Goal: Task Accomplishment & Management: Complete application form

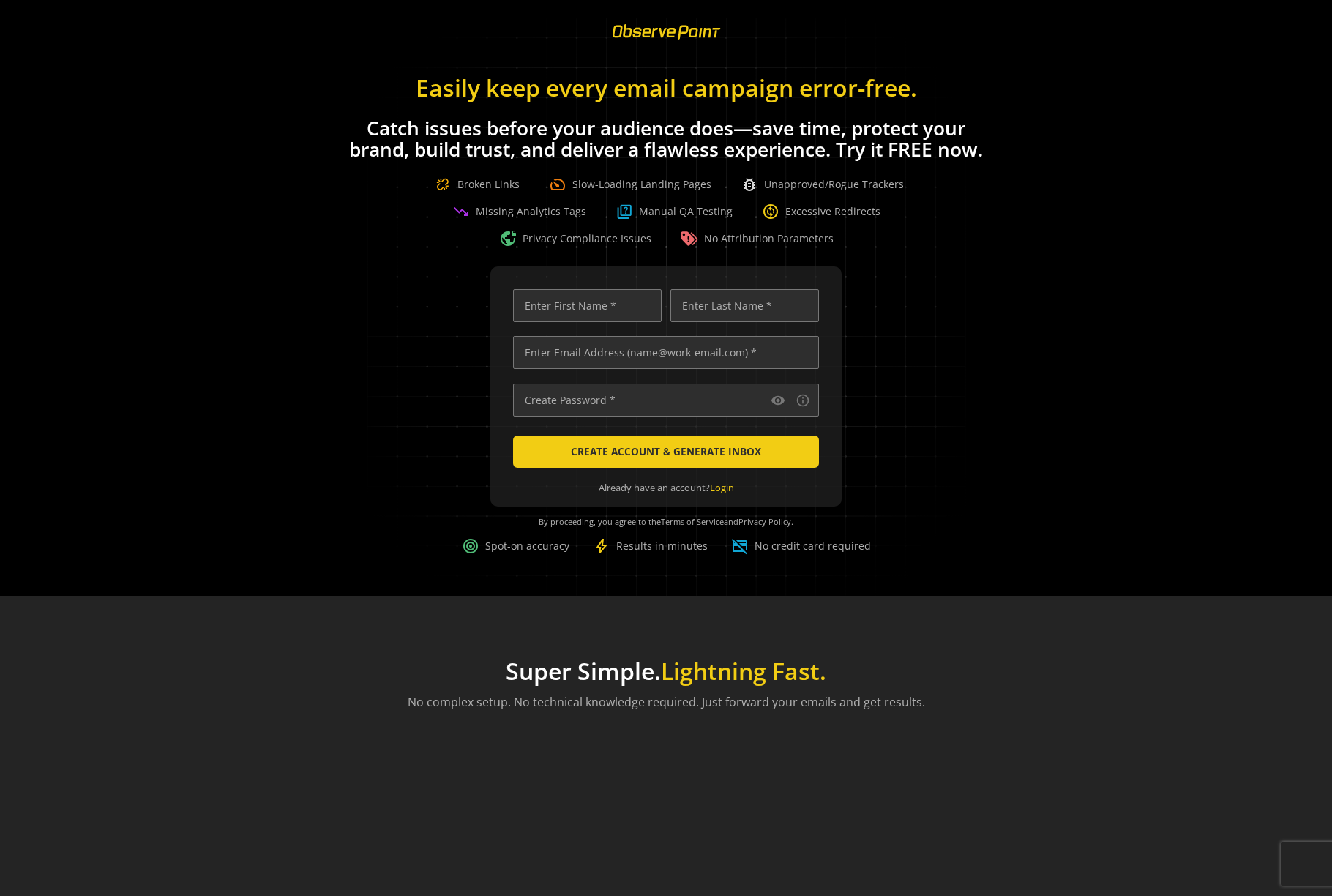
scroll to position [0, 6179]
click at [596, 302] on input "text" at bounding box center [588, 305] width 148 height 33
type input "[PERSON_NAME]"
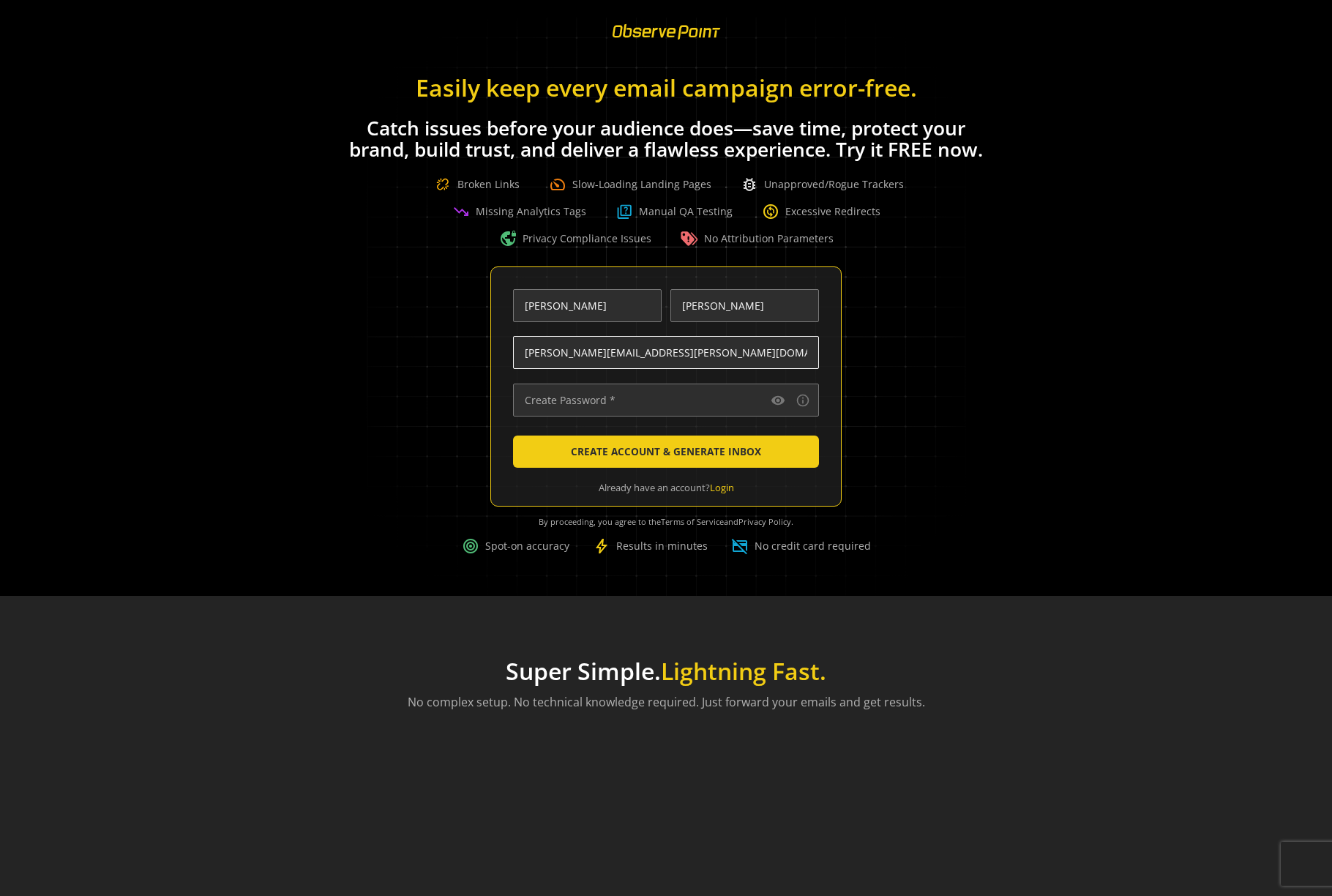
click at [584, 356] on input "[PERSON_NAME][EMAIL_ADDRESS][PERSON_NAME][DOMAIN_NAME]" at bounding box center [666, 353] width 306 height 33
type input "[PERSON_NAME][EMAIL_ADDRESS][PERSON_NAME][DOMAIN_NAME]"
click at [626, 414] on input "text" at bounding box center [666, 400] width 306 height 33
type input "••••••••"
click at [675, 458] on span "CREATE ACCOUNT & GENERATE INBOX" at bounding box center [666, 451] width 190 height 26
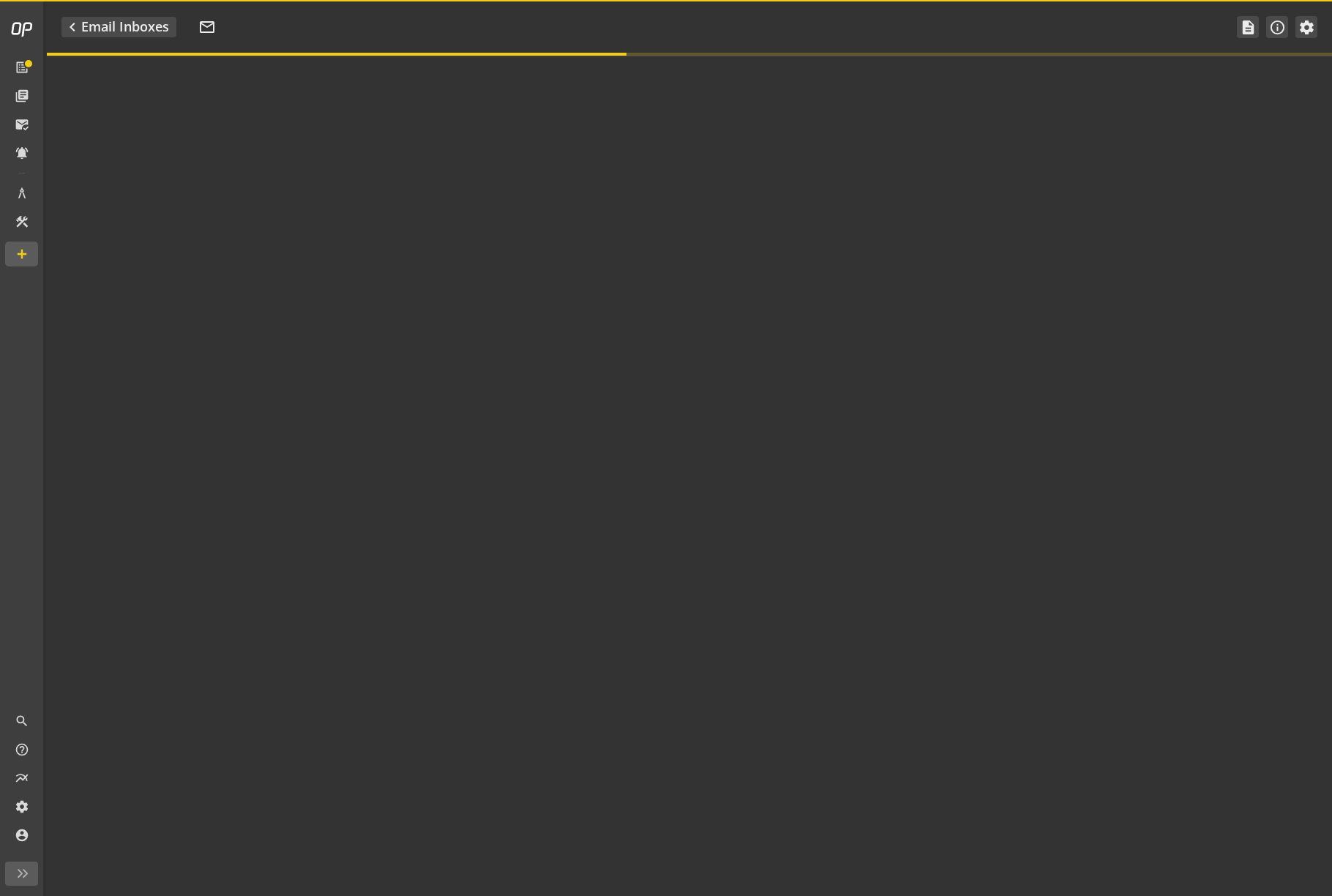
type textarea "Welcome to ObservePoint! This is your default email inbox for testing."
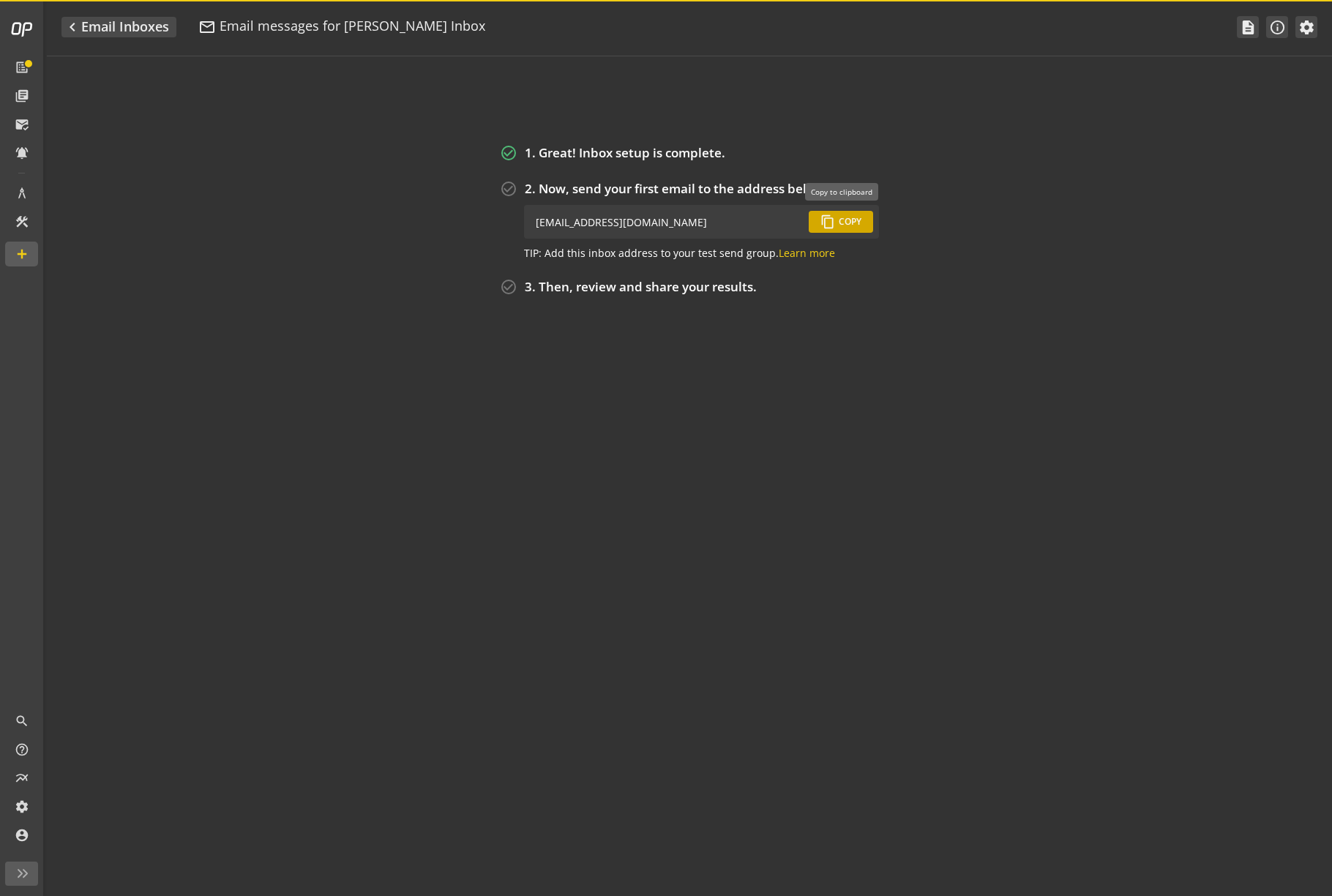
click at [832, 229] on span at bounding box center [840, 221] width 64 height 35
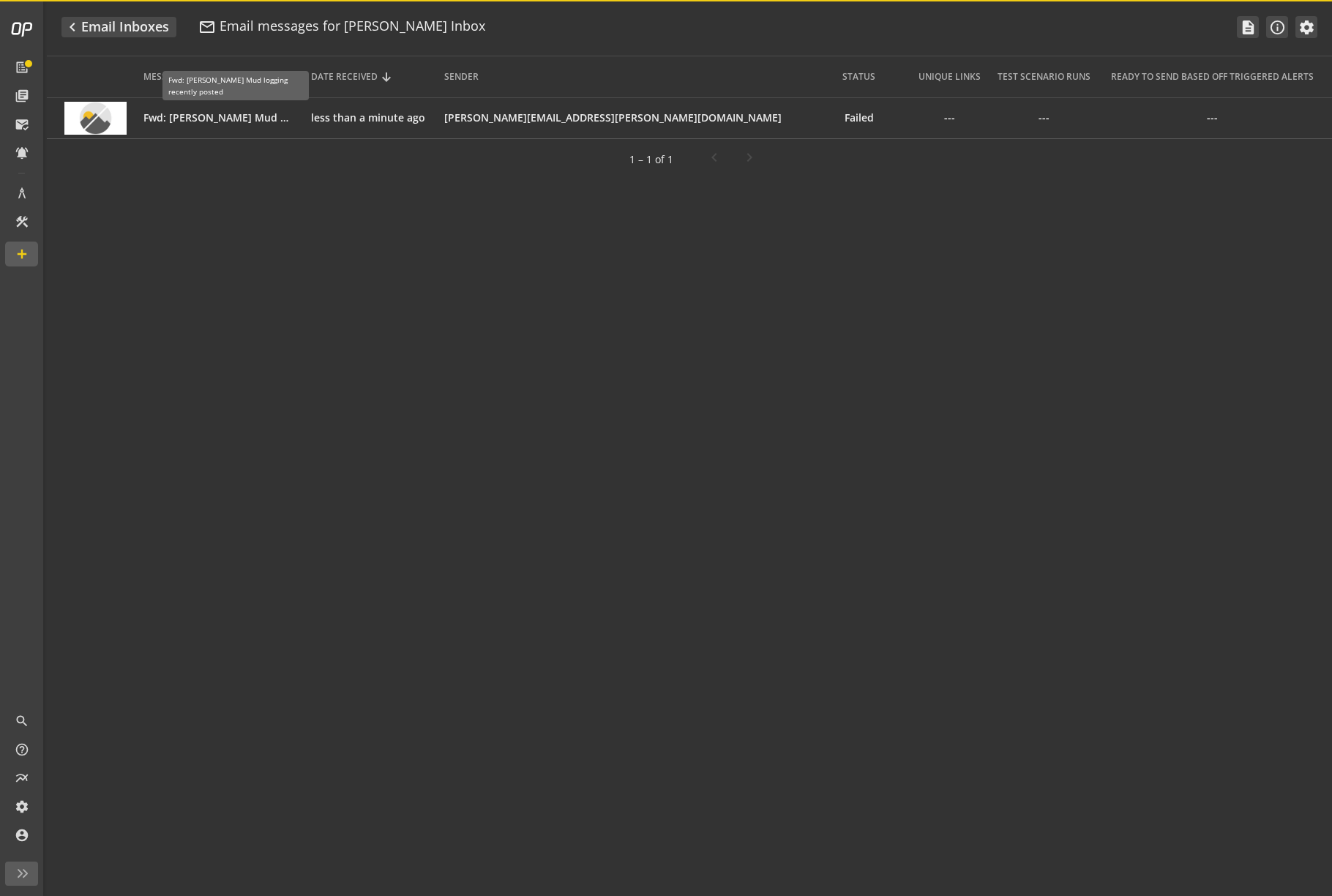
click at [250, 120] on div "Fwd: Weatherford Mud logging recently posted" at bounding box center [216, 118] width 146 height 15
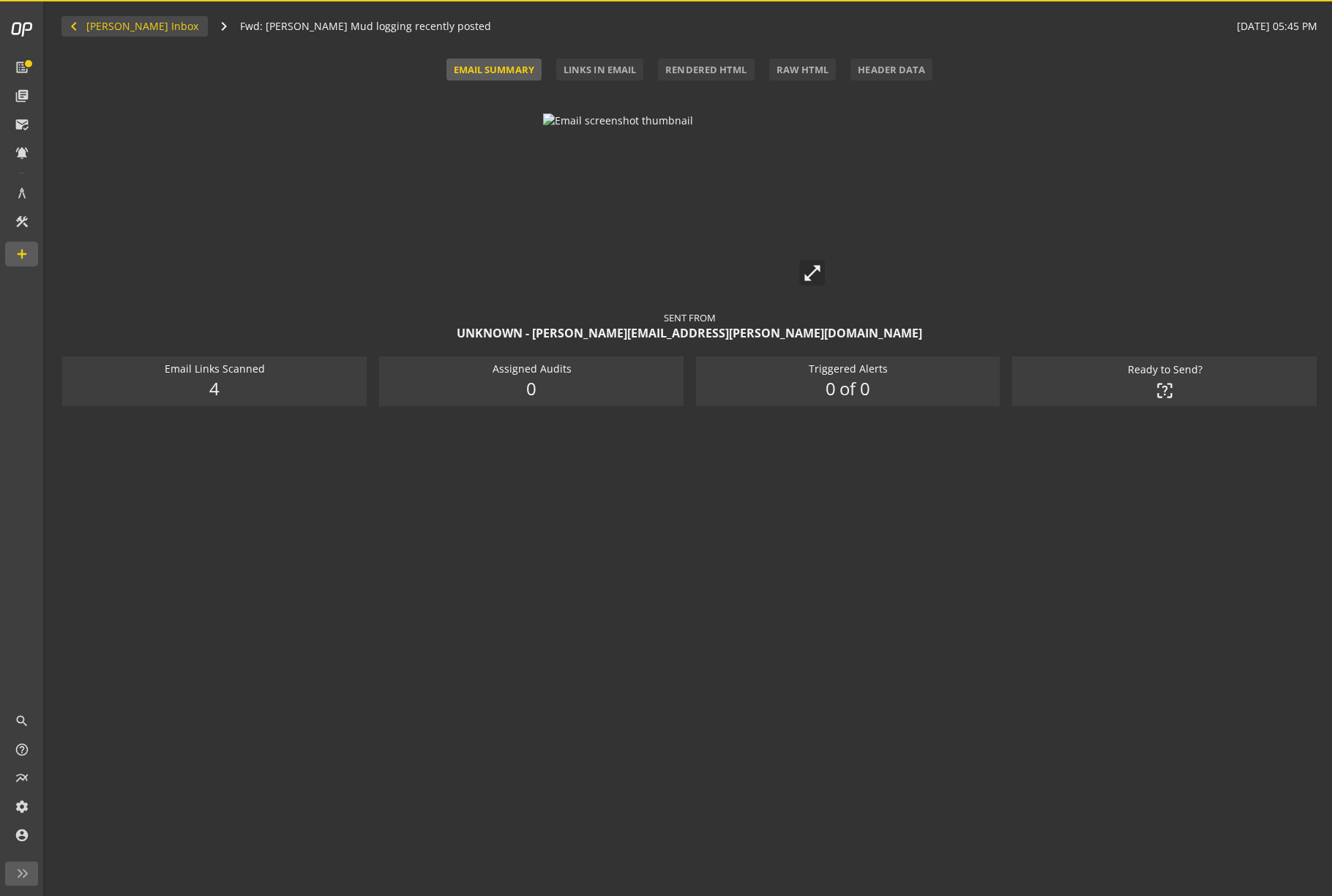
click at [96, 27] on link "navigate_before Tamera Eaton's Inbox" at bounding box center [135, 26] width 146 height 21
